Goal: Navigation & Orientation: Find specific page/section

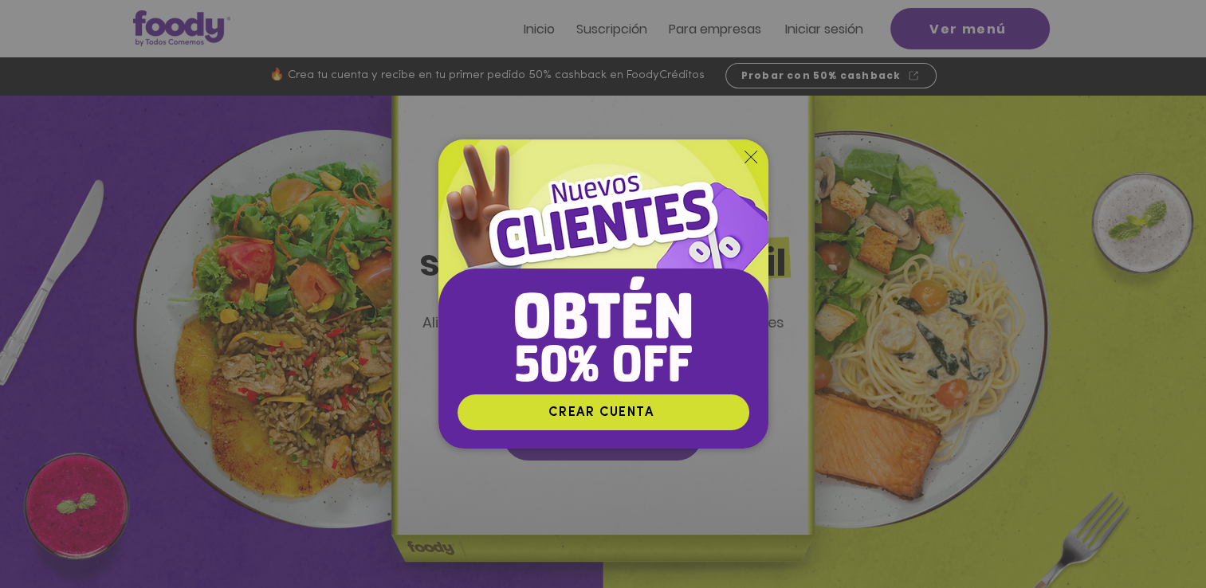
click at [750, 171] on img "Nuevos suscriptores 50% off" at bounding box center [603, 266] width 330 height 254
click at [748, 159] on icon "Volver al sitio" at bounding box center [750, 157] width 13 height 13
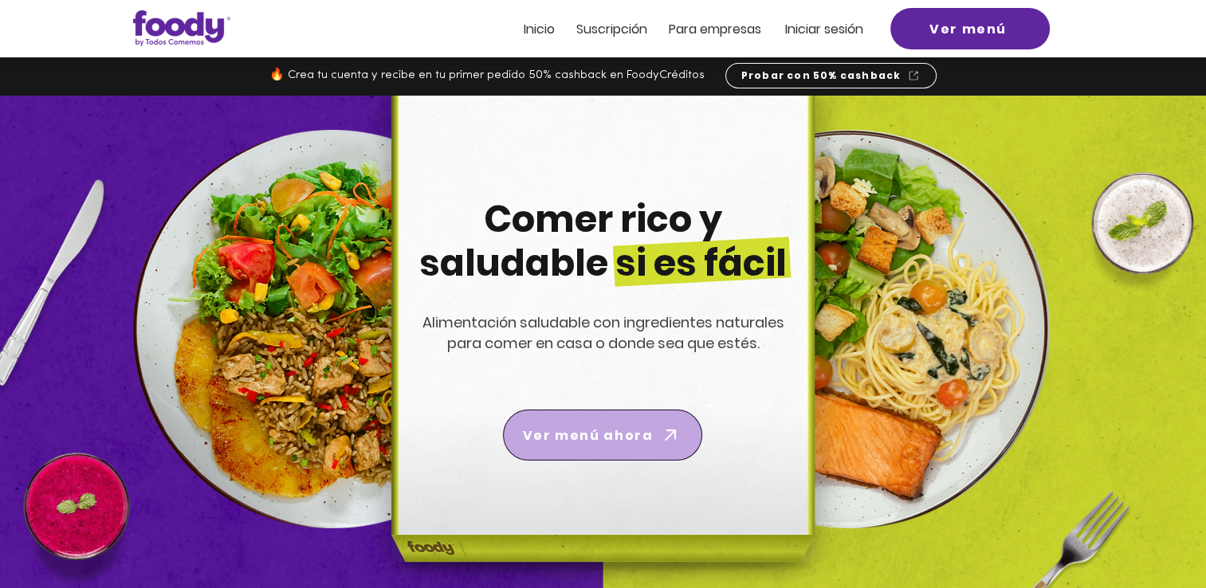
click at [662, 429] on icon "Ver menú ahora" at bounding box center [670, 435] width 22 height 22
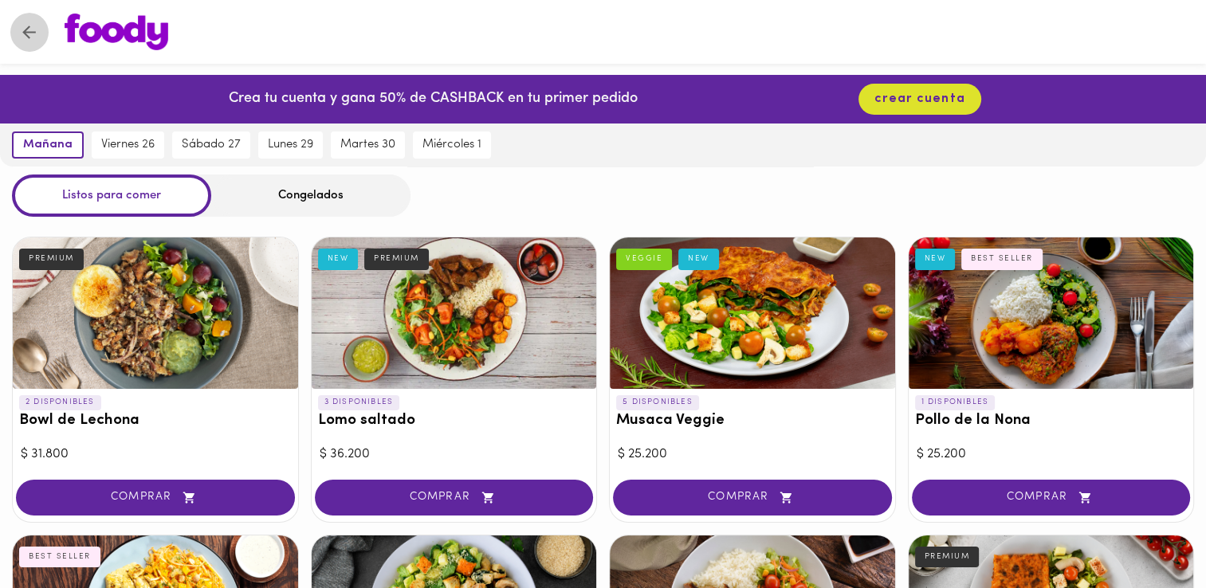
click at [24, 33] on icon "Volver" at bounding box center [29, 33] width 14 height 14
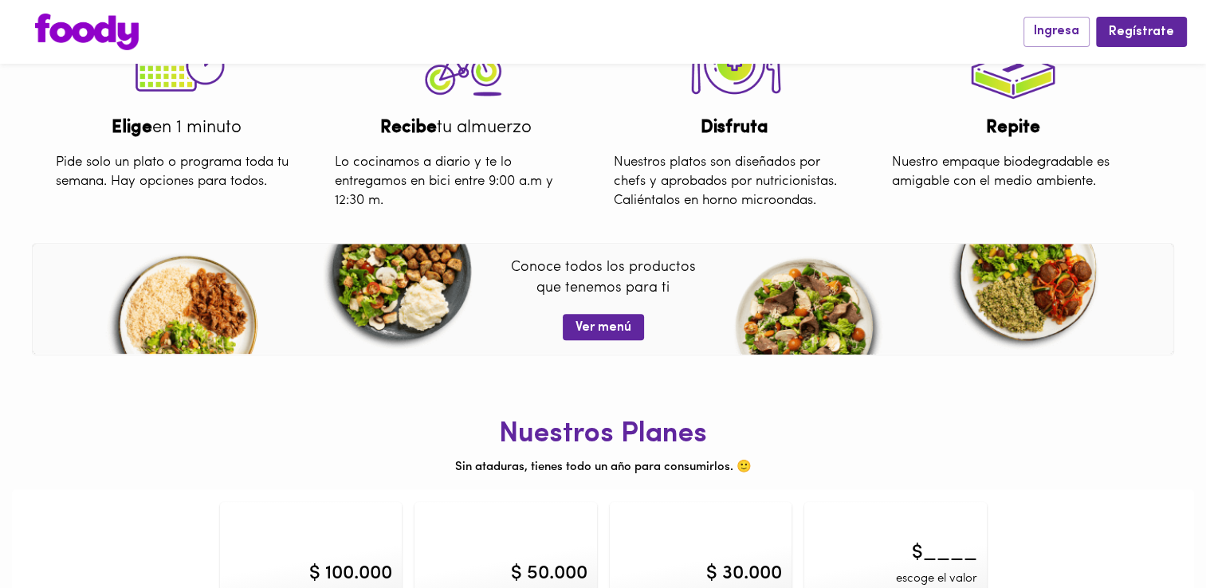
scroll to position [619, 0]
